Goal: Task Accomplishment & Management: Manage account settings

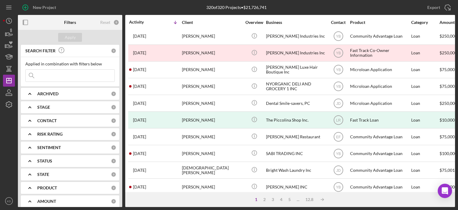
scroll to position [215, 0]
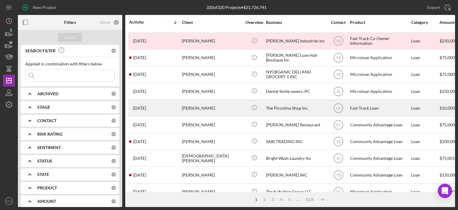
click at [275, 105] on div "The Piccolina Shop Inc." at bounding box center [296, 108] width 60 height 16
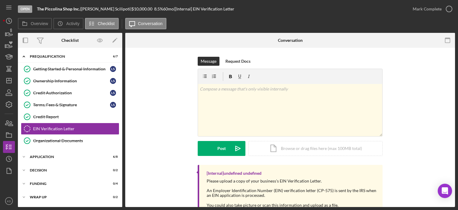
scroll to position [1, 0]
click at [24, 154] on icon "Icon/Expander" at bounding box center [24, 156] width 12 height 12
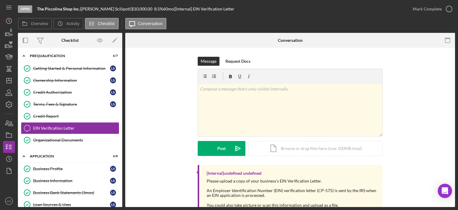
click at [120, 183] on div "Business Profile Business Profile L S Business Information Business Information…" at bounding box center [70, 212] width 104 height 98
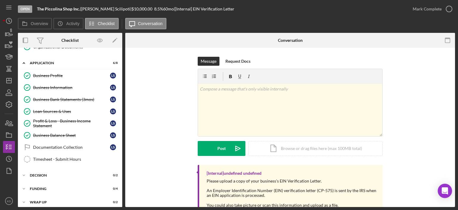
scroll to position [93, 0]
click at [75, 98] on div "Business Bank Statements (3mos)" at bounding box center [71, 100] width 77 height 5
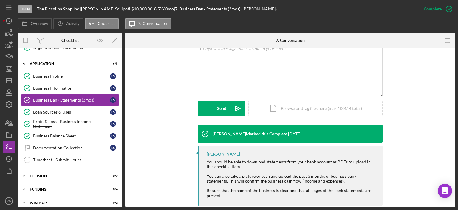
scroll to position [132, 0]
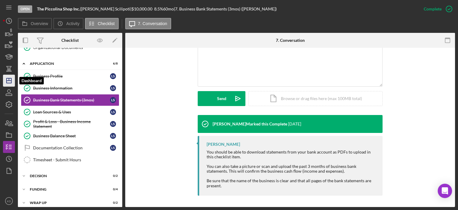
click at [10, 81] on line "button" at bounding box center [9, 81] width 5 height 0
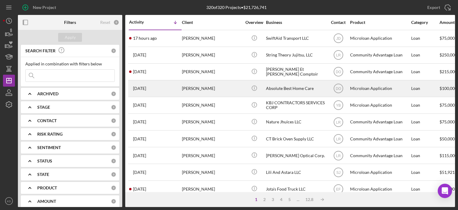
click at [291, 86] on div "Absolute Best Home Care" at bounding box center [296, 89] width 60 height 16
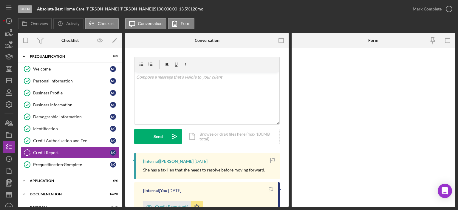
scroll to position [24, 0]
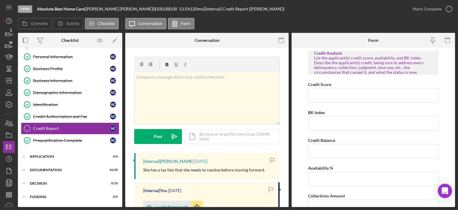
click at [289, 174] on div "Overview Internal Workflow Stage Open Icon/Dropdown Arrow Archive (can unarchiv…" at bounding box center [237, 120] width 438 height 174
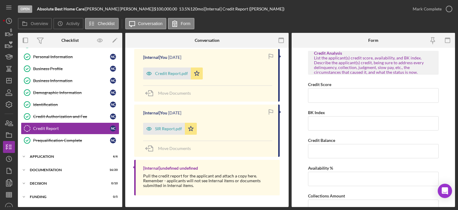
click at [287, 63] on div "v Color teal Color pink Remove color Add row above Add row below Add column bef…" at bounding box center [207, 61] width 164 height 292
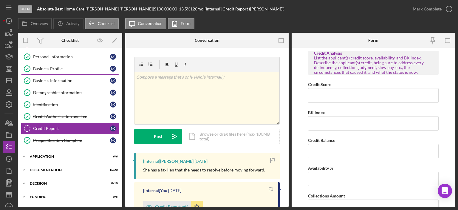
click at [52, 67] on div "Business Profile" at bounding box center [71, 68] width 77 height 5
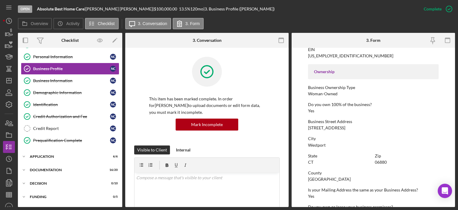
scroll to position [213, 0]
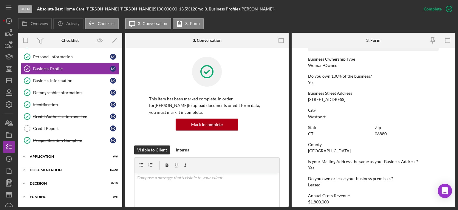
click at [16, 199] on nav "Icon/Menu Icon/Dashboard Dashboard Navigation Divider Mobile Checklist Navigati…" at bounding box center [10, 103] width 15 height 207
click at [7, 82] on icon "Icon/Dashboard" at bounding box center [8, 80] width 15 height 15
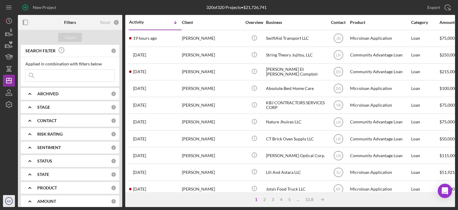
click at [8, 198] on icon "KD" at bounding box center [9, 200] width 12 height 15
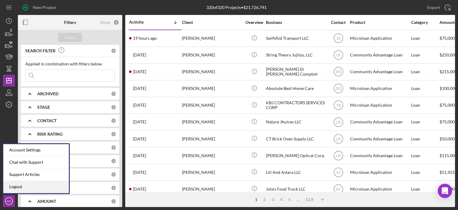
click at [14, 184] on link "Logout" at bounding box center [36, 187] width 66 height 12
